Goal: Task Accomplishment & Management: Complete application form

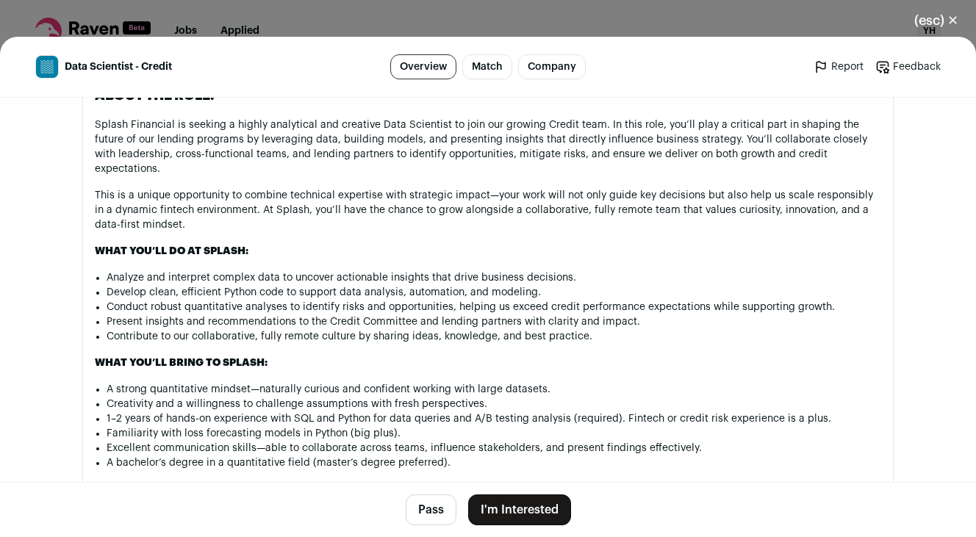
scroll to position [931, 0]
click at [542, 515] on button "I'm Interested" at bounding box center [519, 510] width 103 height 31
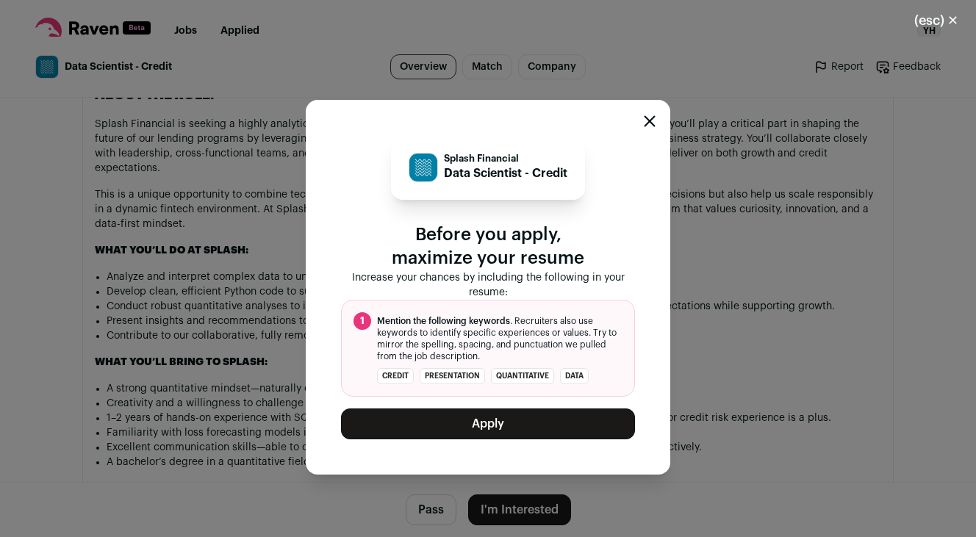
click at [533, 437] on button "Apply" at bounding box center [488, 424] width 294 height 31
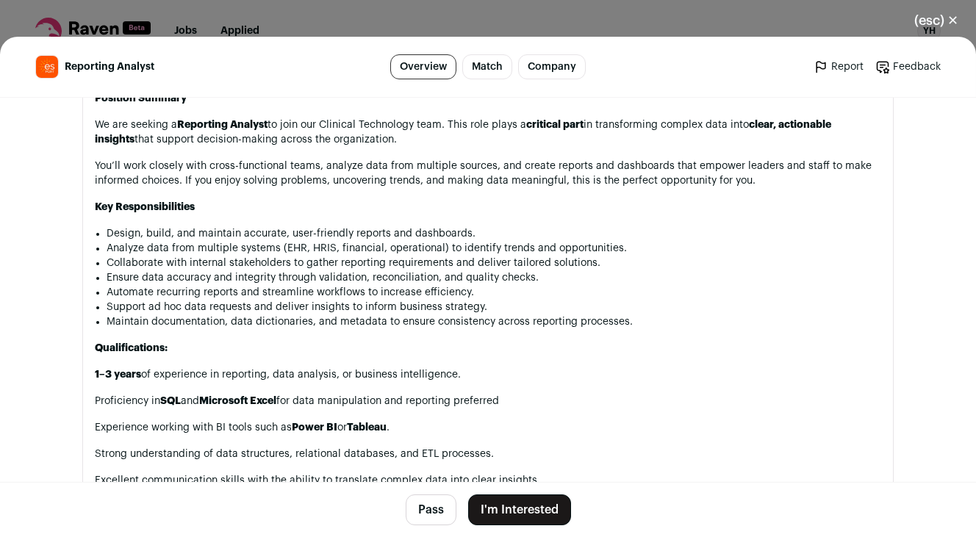
scroll to position [437, 0]
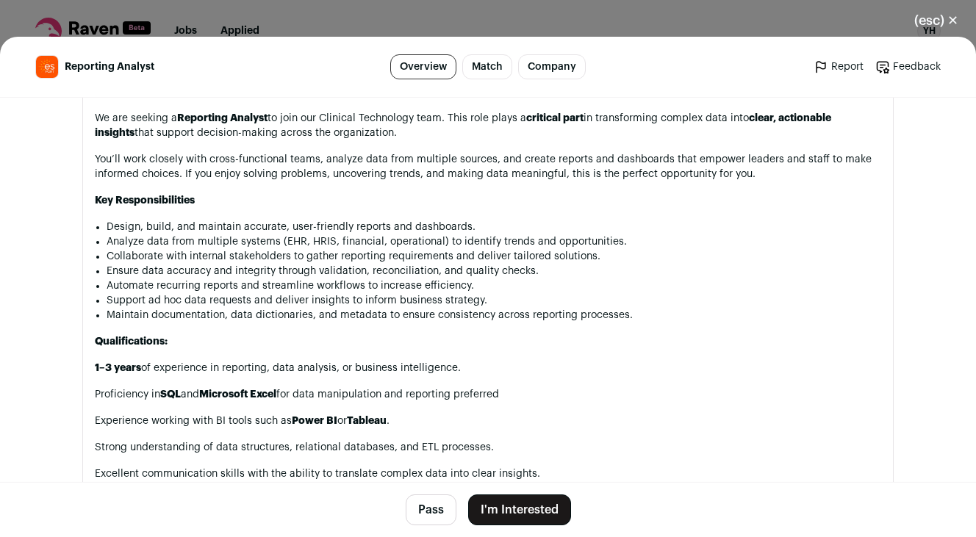
click at [524, 503] on button "I'm Interested" at bounding box center [519, 510] width 103 height 31
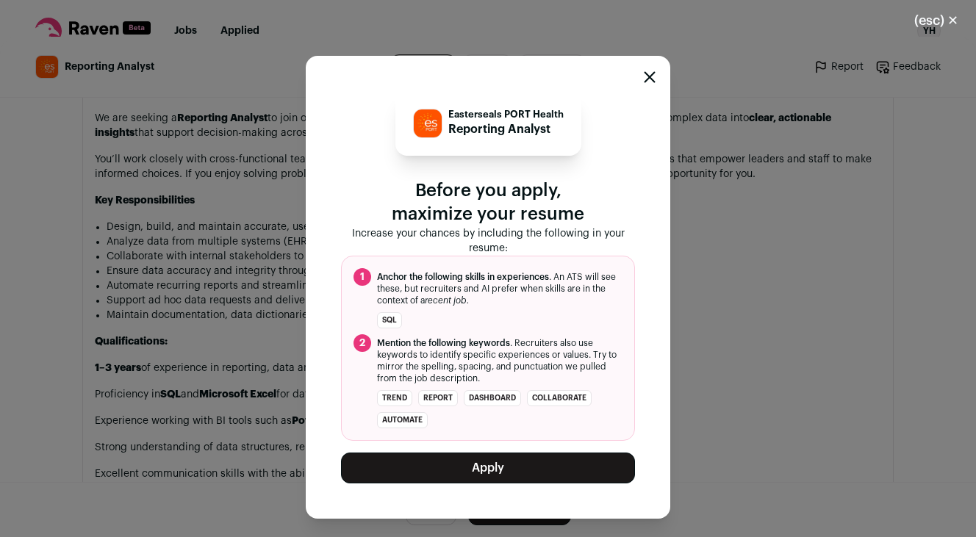
click at [527, 477] on button "Apply" at bounding box center [488, 468] width 294 height 31
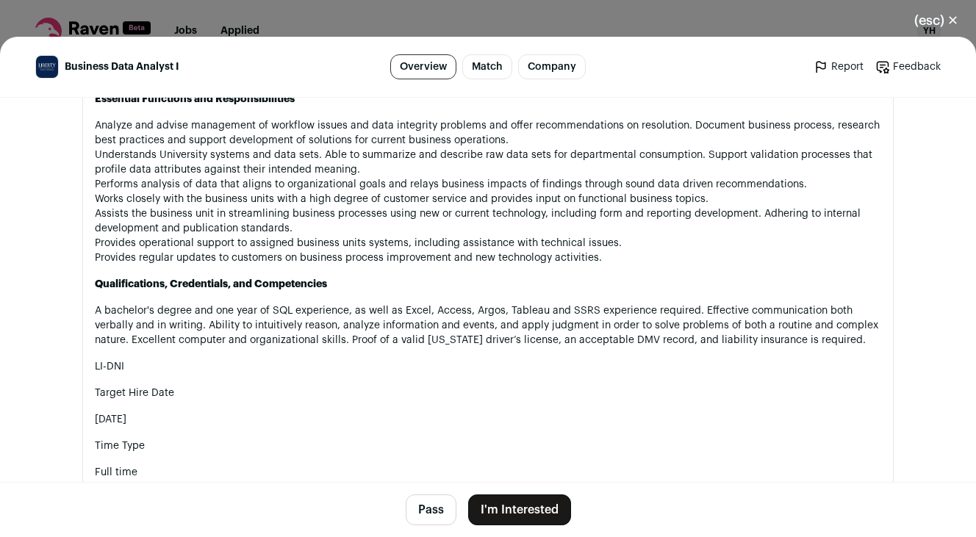
scroll to position [470, 0]
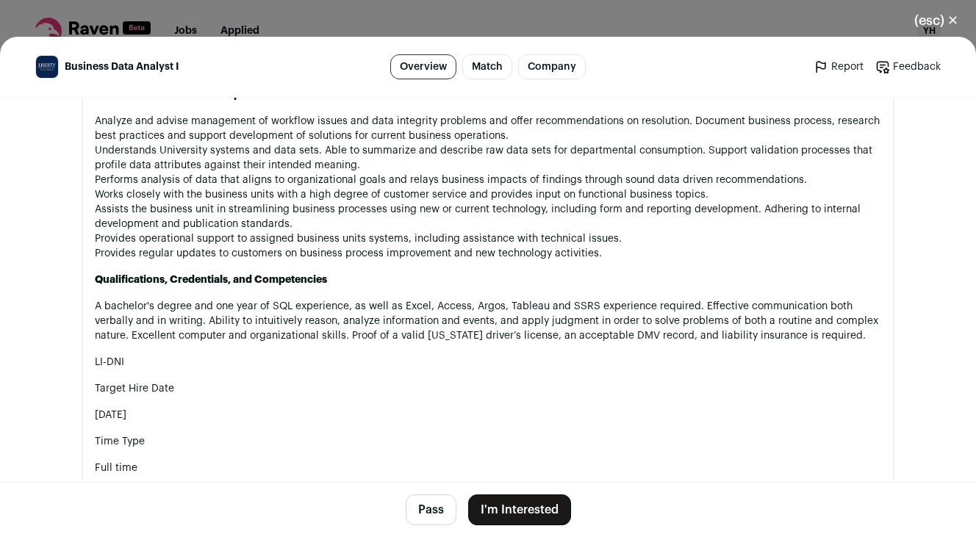
click at [539, 516] on button "I'm Interested" at bounding box center [519, 510] width 103 height 31
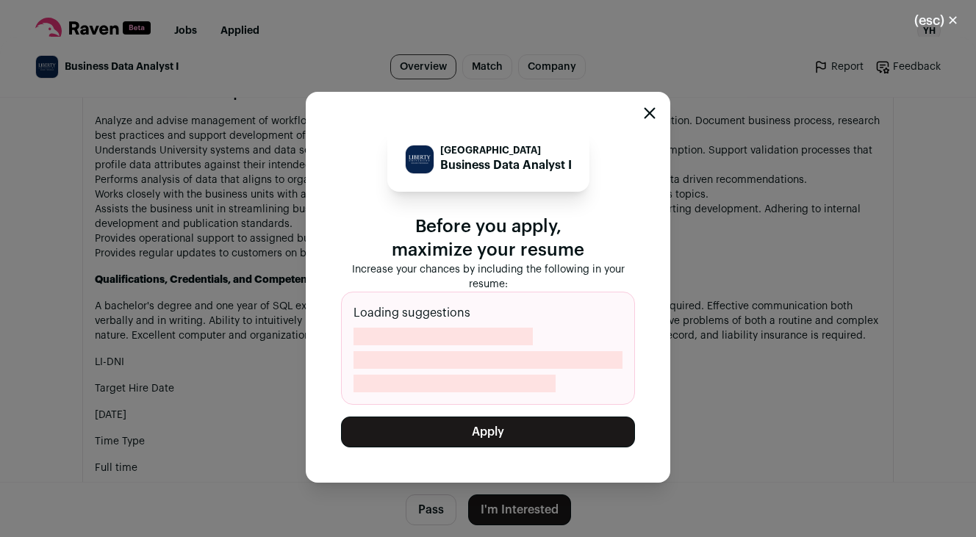
click at [530, 433] on button "Apply" at bounding box center [488, 432] width 294 height 31
